Goal: Information Seeking & Learning: Learn about a topic

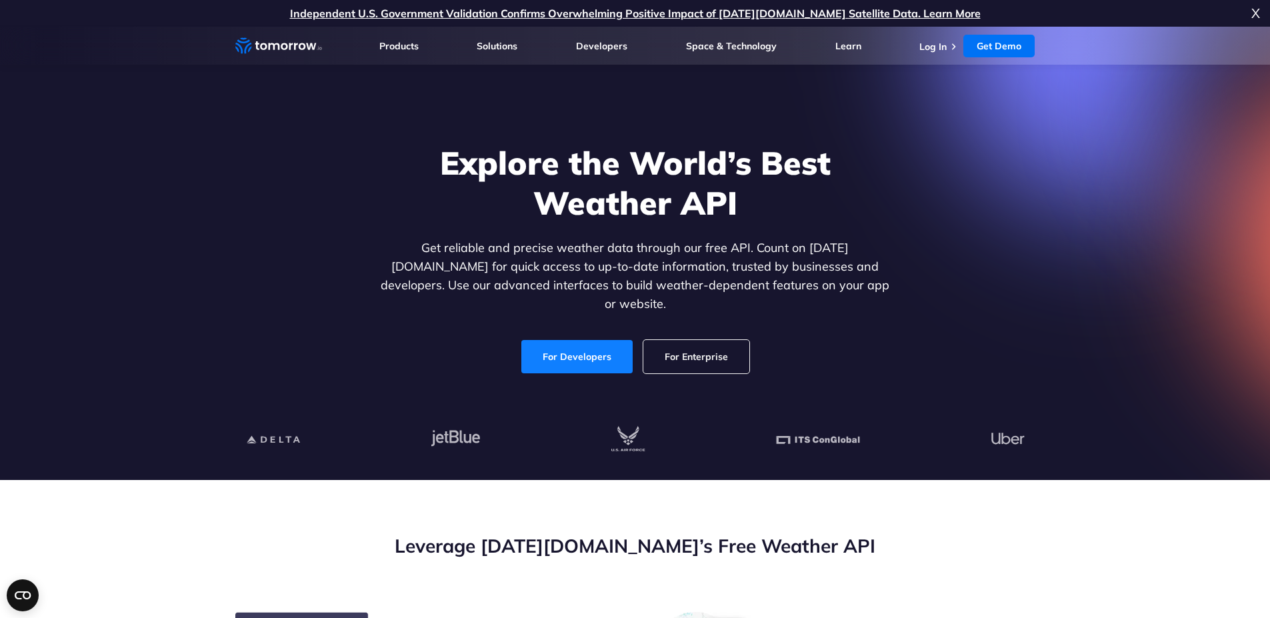
click at [592, 344] on link "For Developers" at bounding box center [576, 356] width 111 height 33
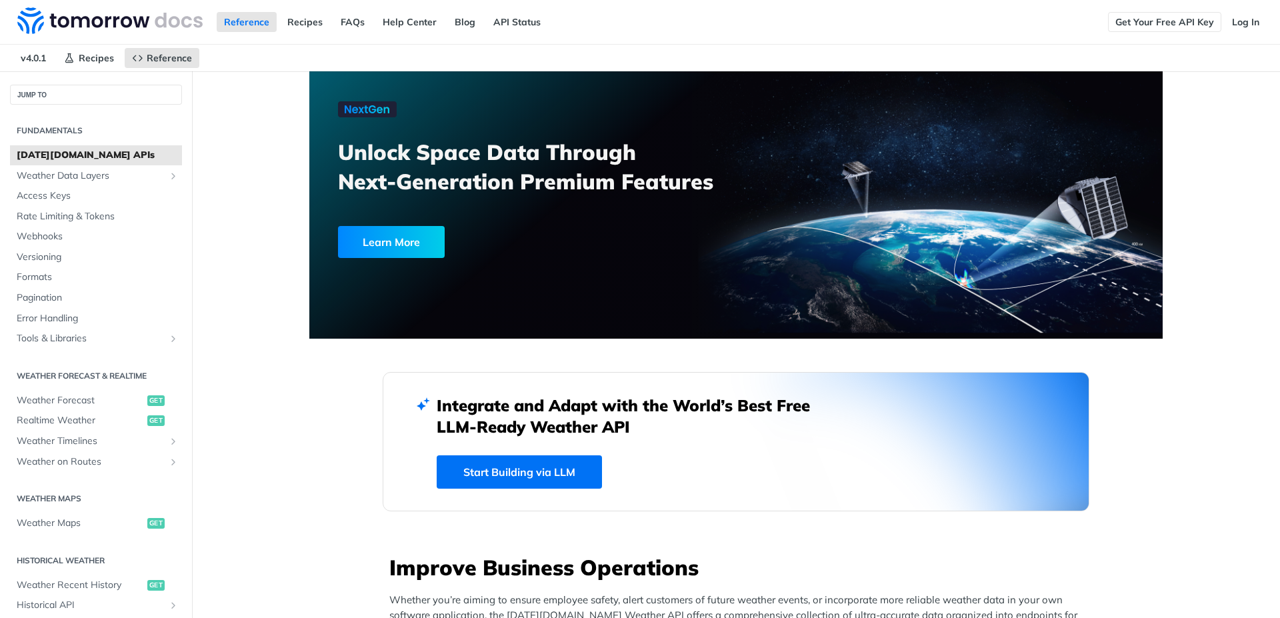
click at [1181, 14] on link "Get Your Free API Key" at bounding box center [1164, 22] width 113 height 20
click at [1236, 25] on link "Log In" at bounding box center [1246, 22] width 42 height 20
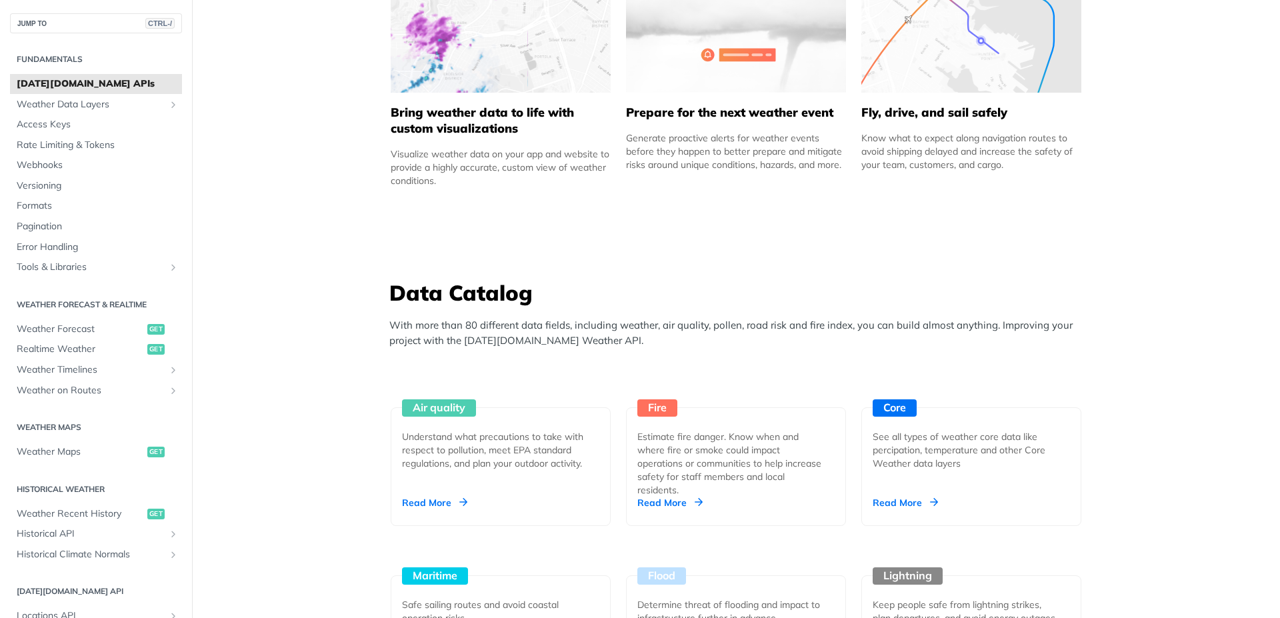
scroll to position [919, 0]
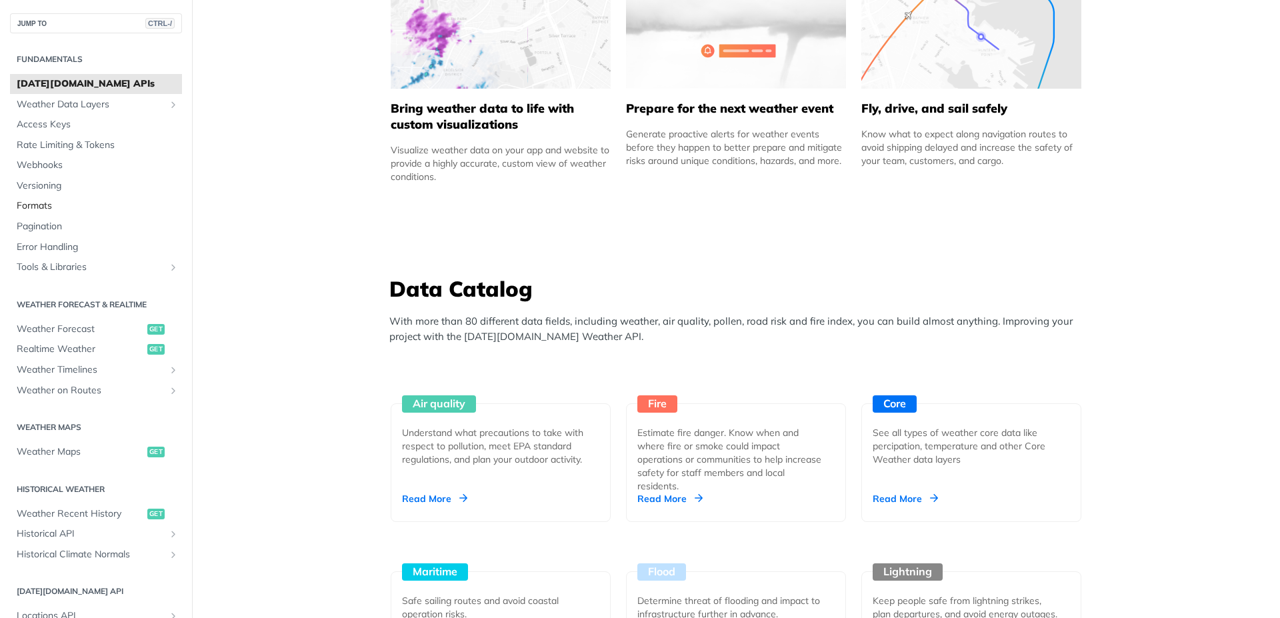
click at [121, 210] on span "Formats" at bounding box center [98, 205] width 162 height 13
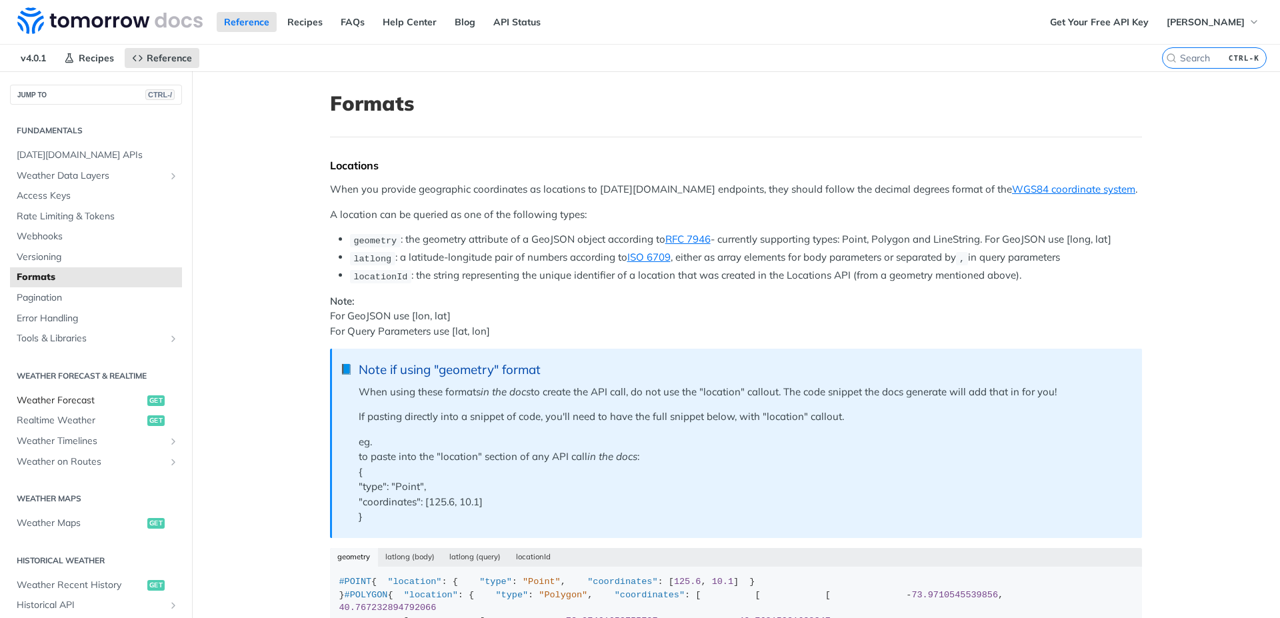
click at [111, 396] on span "Weather Forecast" at bounding box center [80, 400] width 127 height 13
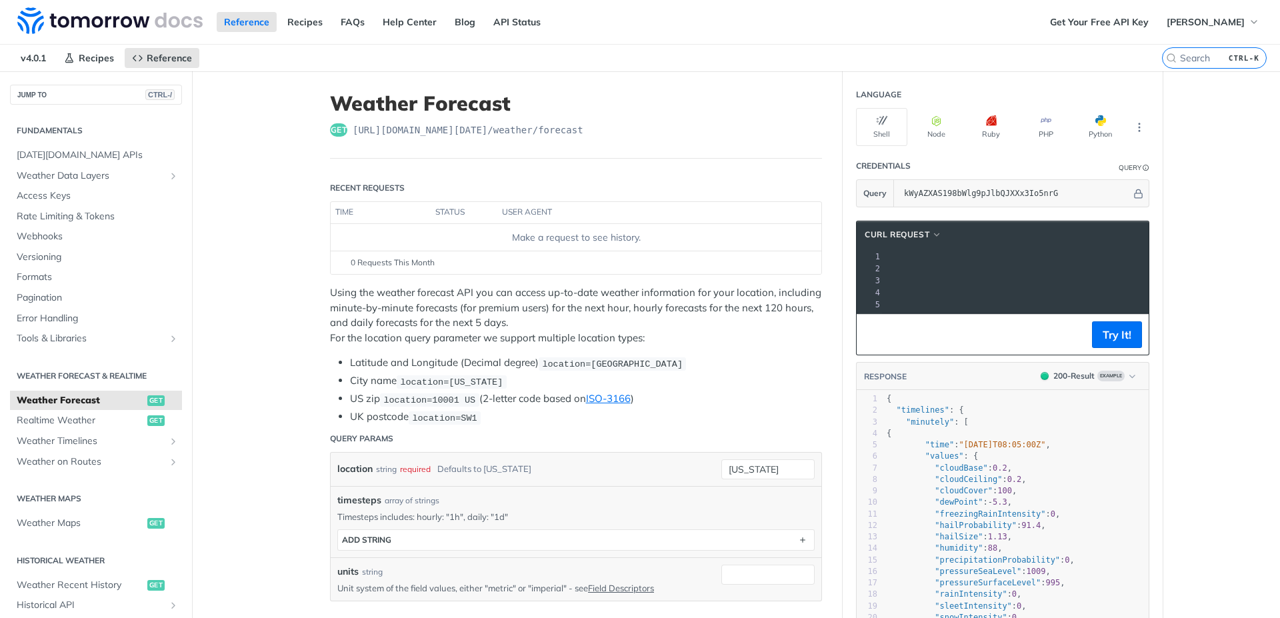
scroll to position [0, 281]
click at [979, 265] on span "'https://api.tomorrow.io/v4/weather/forecast?location=new%20york&apikey=kWyAZXA…" at bounding box center [997, 268] width 125 height 9
drag, startPoint x: 979, startPoint y: 265, endPoint x: 1117, endPoint y: 267, distance: 137.4
click at [1060, 267] on span "'https://api.tomorrow.io/v4/weather/forecast?location=new%20york&apikey=kWyAZXA…" at bounding box center [997, 268] width 125 height 9
copy span "api.tomorrow.io/v4/weather/forecast"
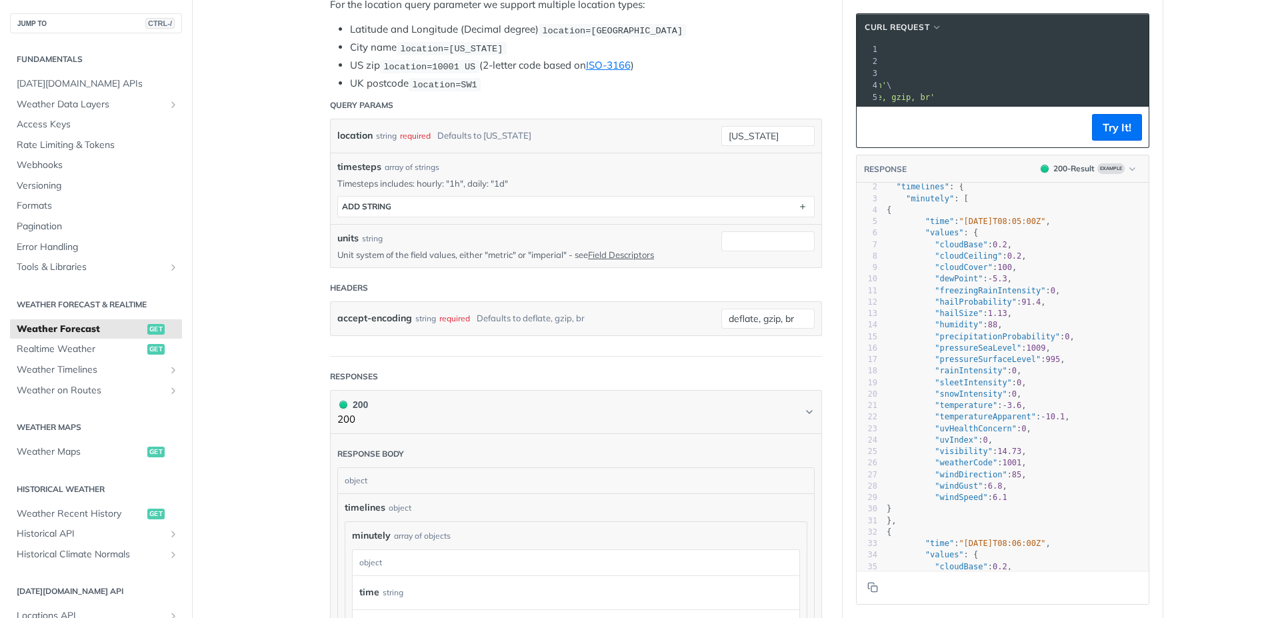
scroll to position [17, 0]
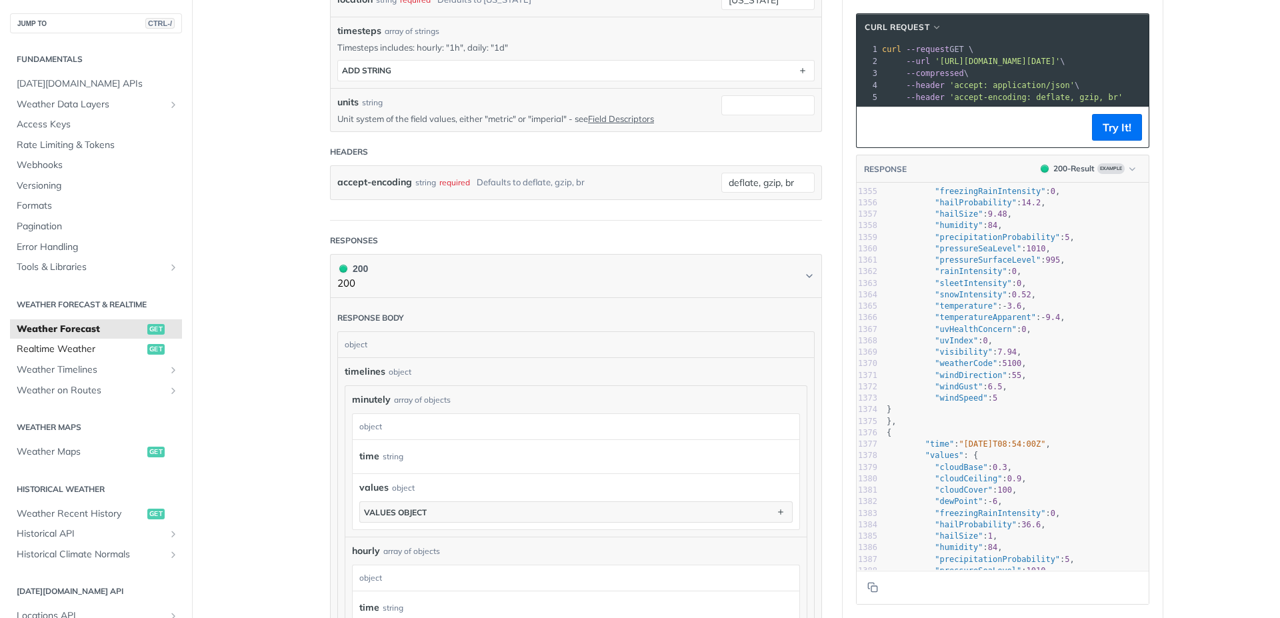
click at [107, 353] on span "Realtime Weather" at bounding box center [80, 349] width 127 height 13
